Goal: Task Accomplishment & Management: Manage account settings

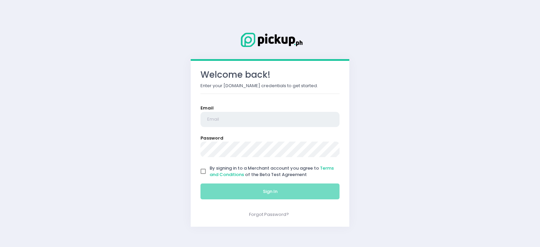
type input "[EMAIL_ADDRESS][DOMAIN_NAME]"
click at [202, 172] on input "By signing in to a Merchant account you agree to Terms and Conditions of the Be…" at bounding box center [203, 171] width 13 height 13
checkbox input "true"
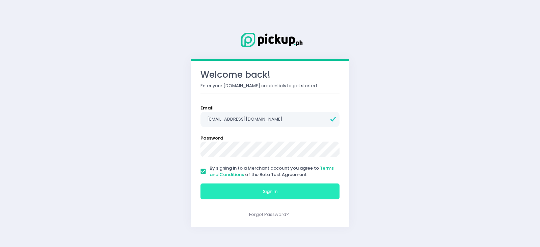
click at [268, 191] on span "Sign In" at bounding box center [270, 191] width 15 height 6
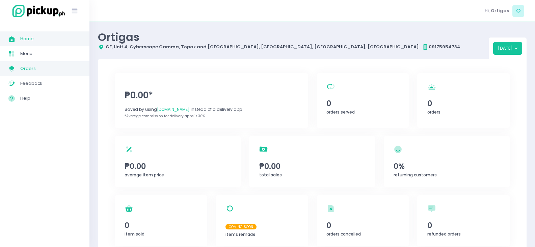
click at [35, 70] on span "Orders" at bounding box center [50, 68] width 61 height 9
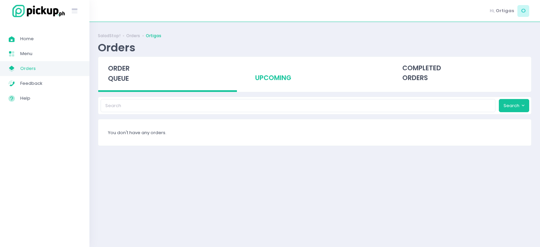
click at [277, 77] on div "upcoming" at bounding box center [314, 73] width 139 height 33
